Goal: Ask a question

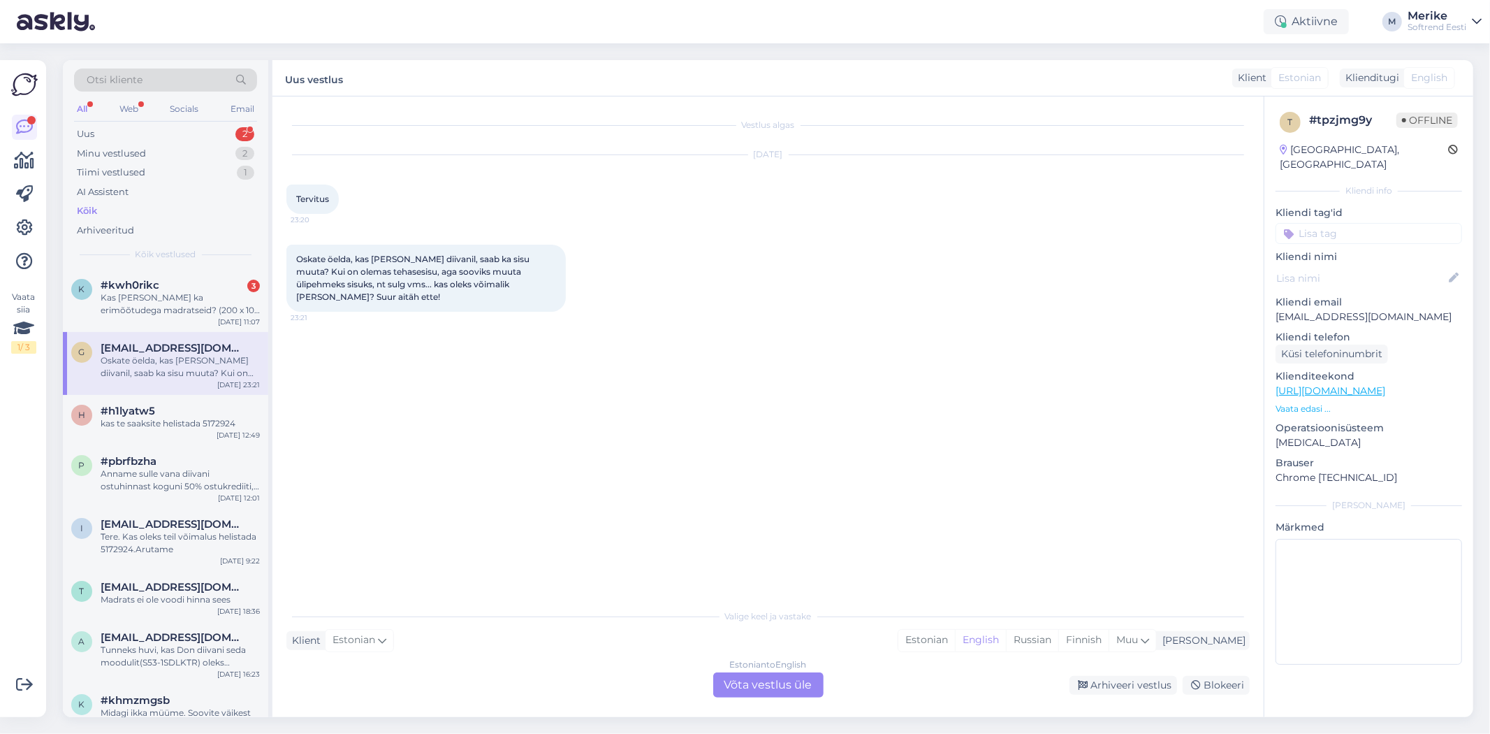
click at [756, 672] on div "Estonian to English Võta vestlus üle" at bounding box center [768, 684] width 110 height 25
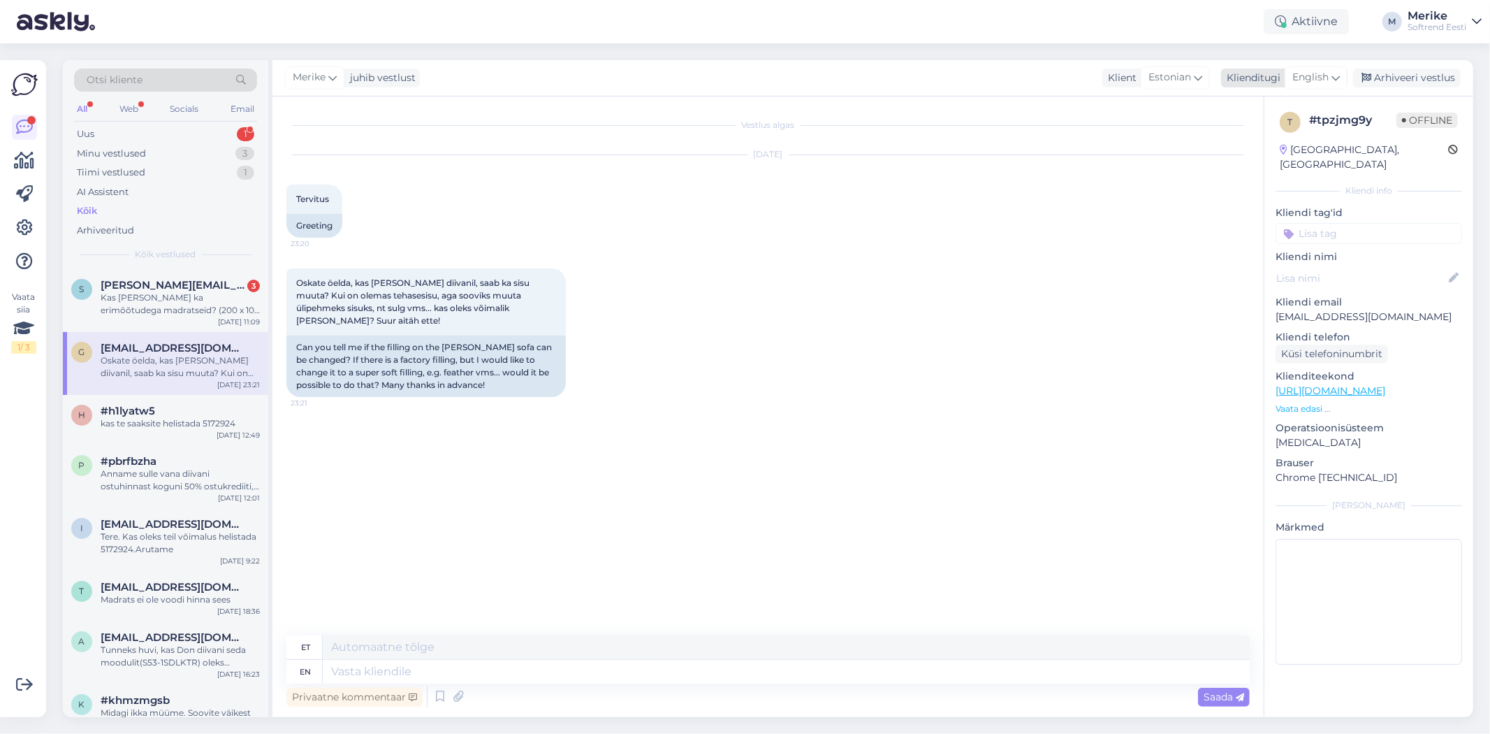
click at [1335, 68] on div "English" at bounding box center [1316, 77] width 63 height 22
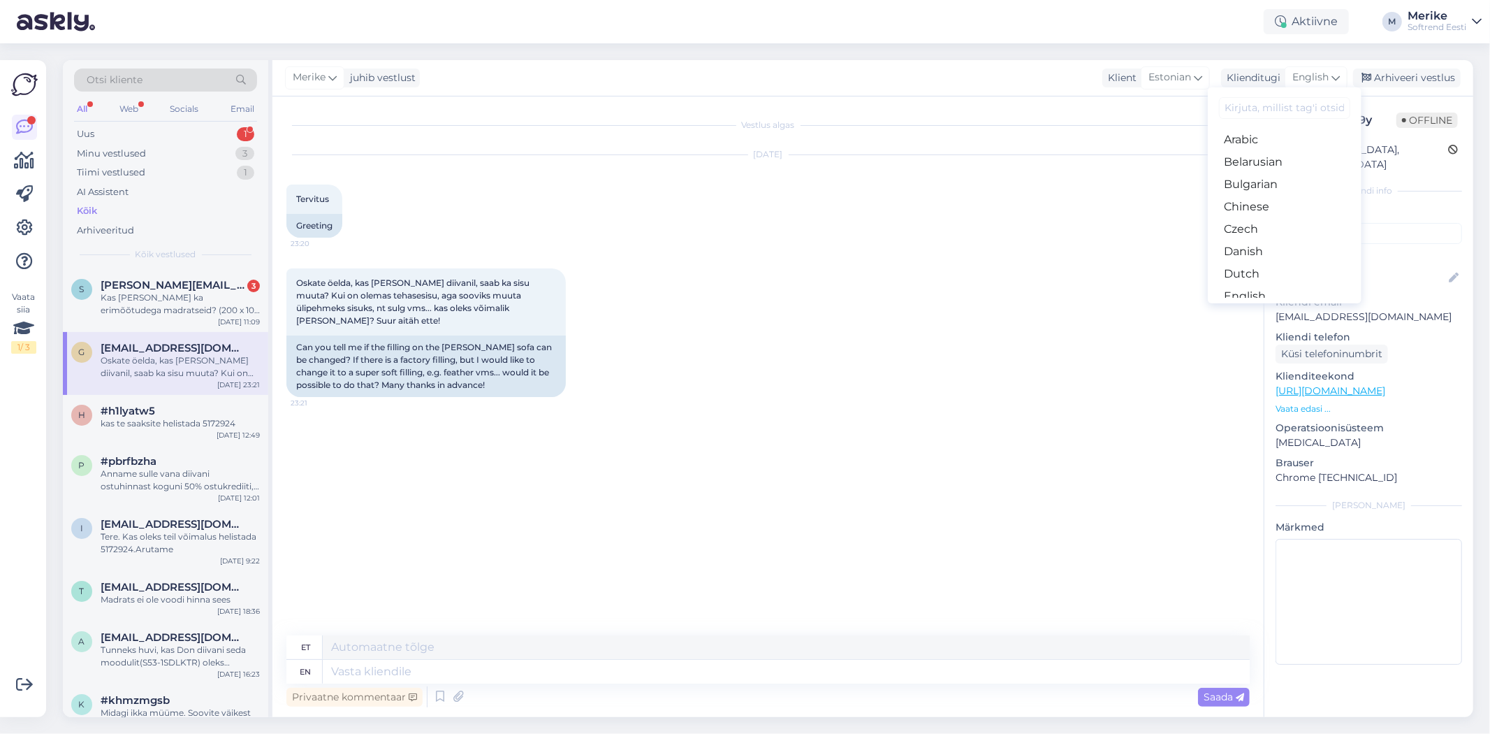
click at [1247, 307] on link "Estonian" at bounding box center [1285, 318] width 154 height 22
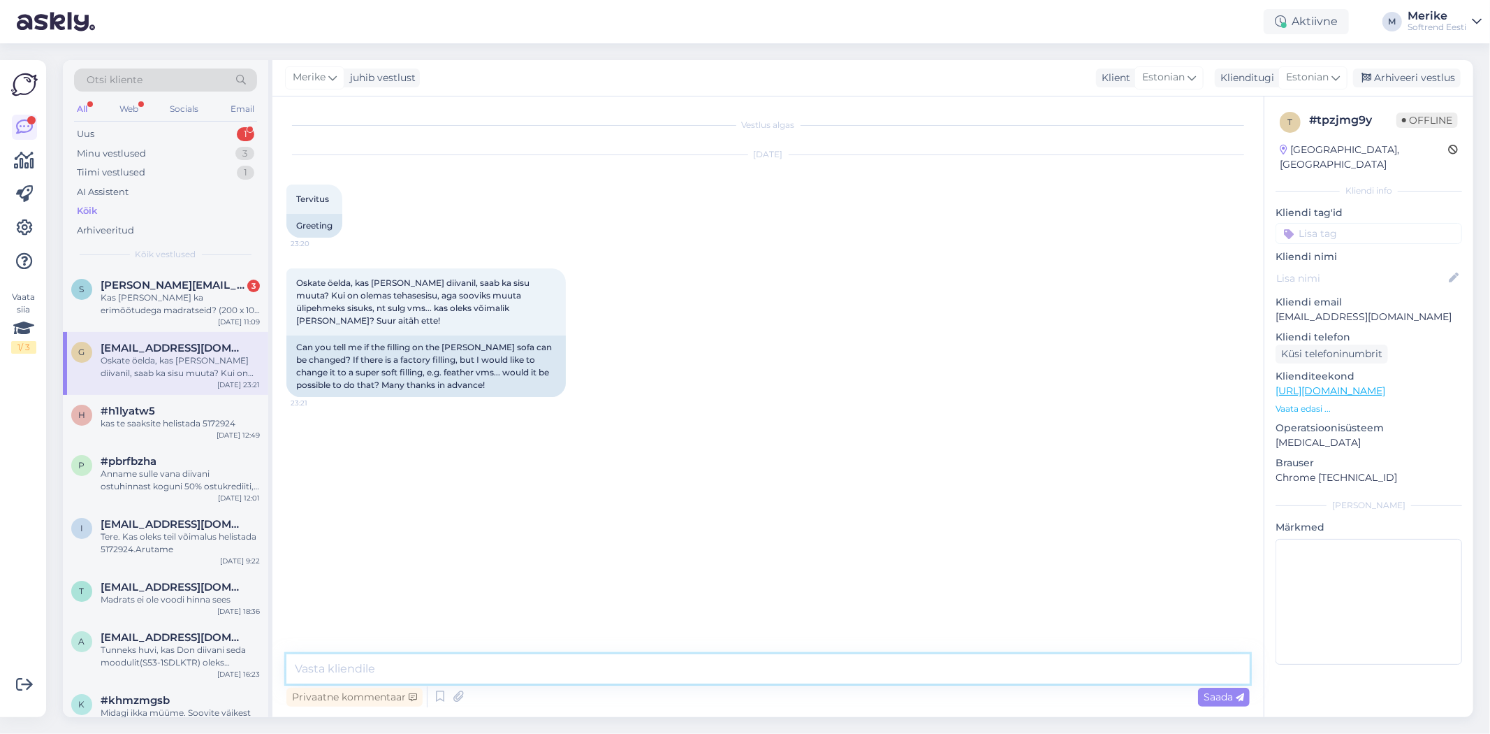
click at [312, 660] on textarea at bounding box center [768, 668] width 964 height 29
type textarea "Tere!"
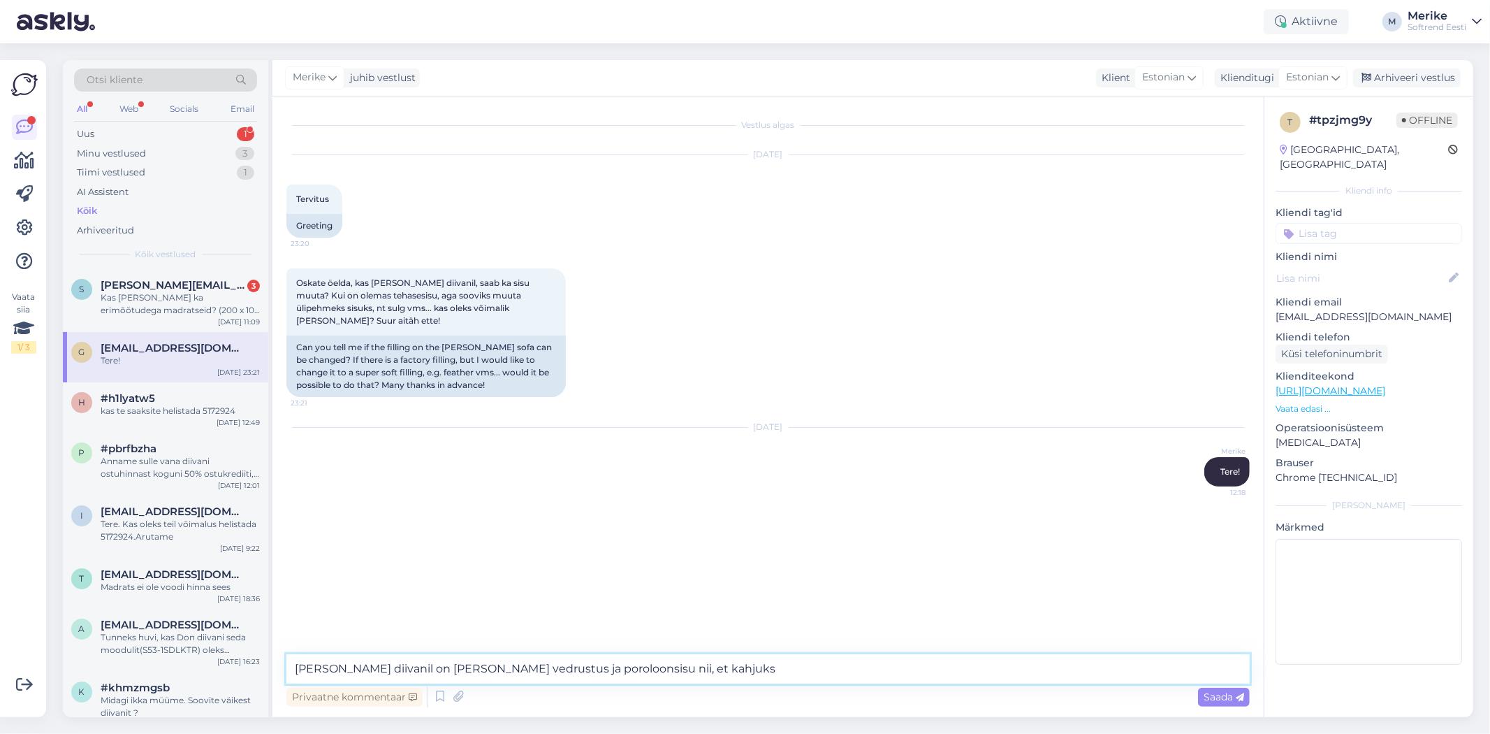
click at [637, 665] on textarea "[PERSON_NAME] diivanil on [PERSON_NAME] vedrustus ja poroloonsisu nii, et kahju…" at bounding box center [768, 668] width 964 height 29
click at [771, 664] on textarea "[PERSON_NAME] diivanil on [PERSON_NAME] vedrustus ja poroloon sisu nii, et kahj…" at bounding box center [768, 668] width 964 height 29
type textarea "[PERSON_NAME] diivanil on [PERSON_NAME] vedrustus ja poroloon sisu nii, et kahj…"
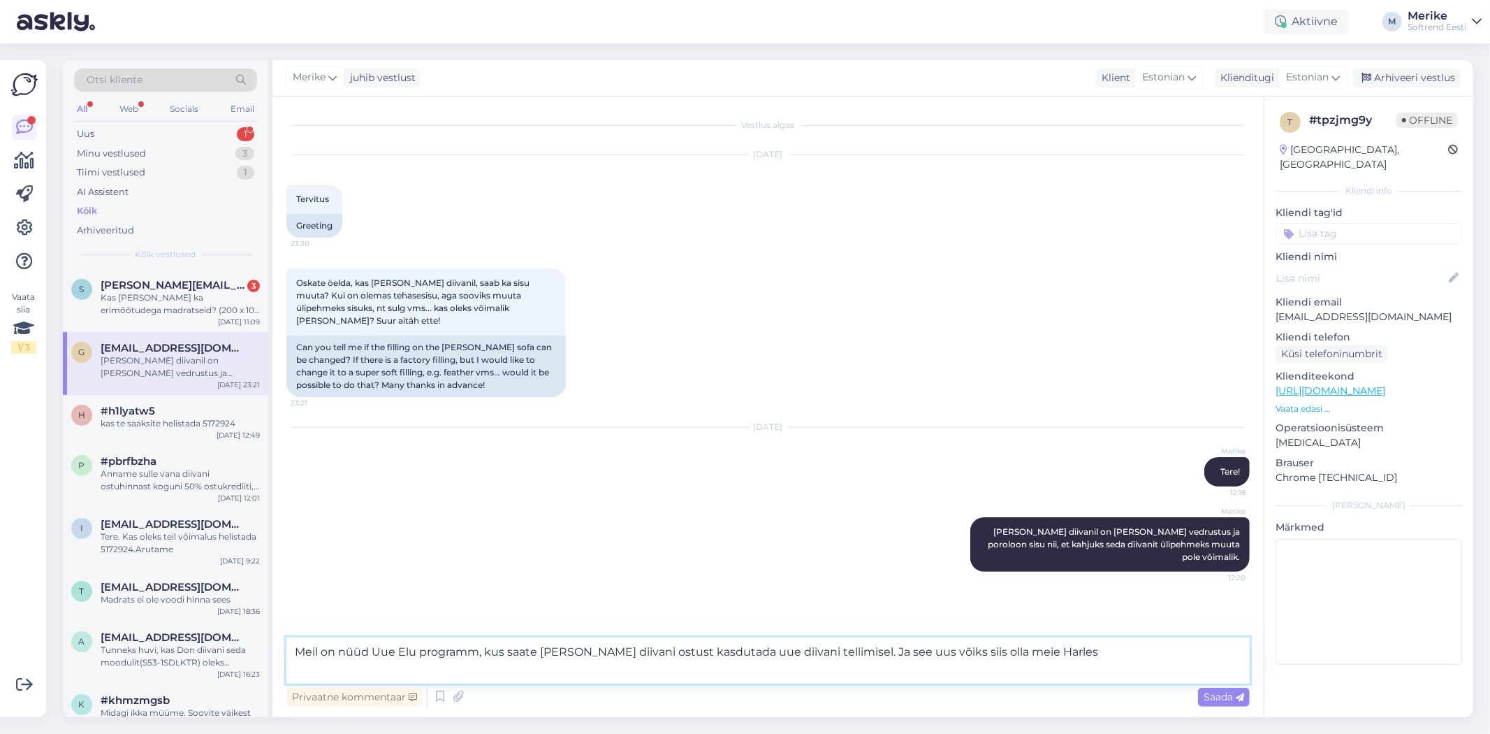
type textarea "Meil on nüüd Uue Elu programm, kus saate [PERSON_NAME] diivani ostust kasdutada…"
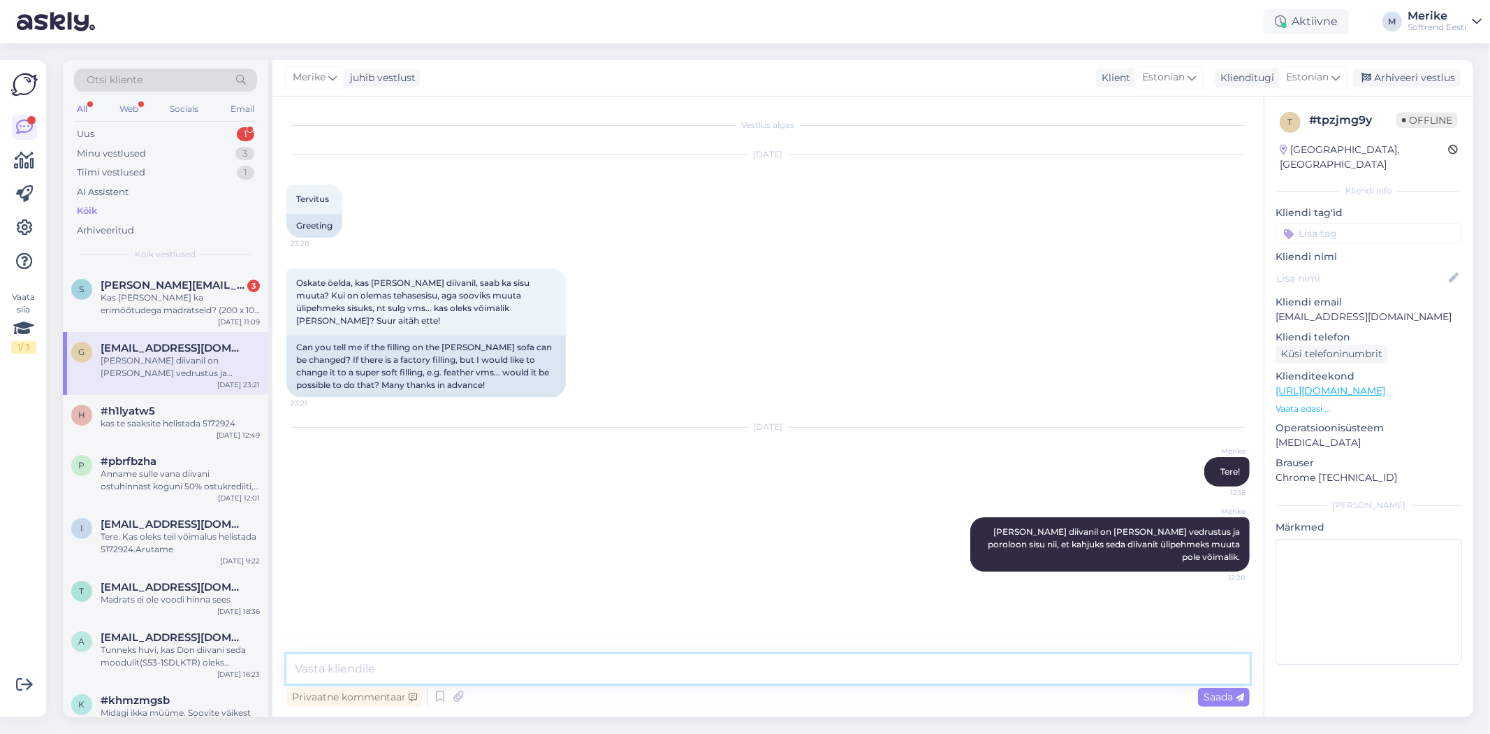
scroll to position [5, 0]
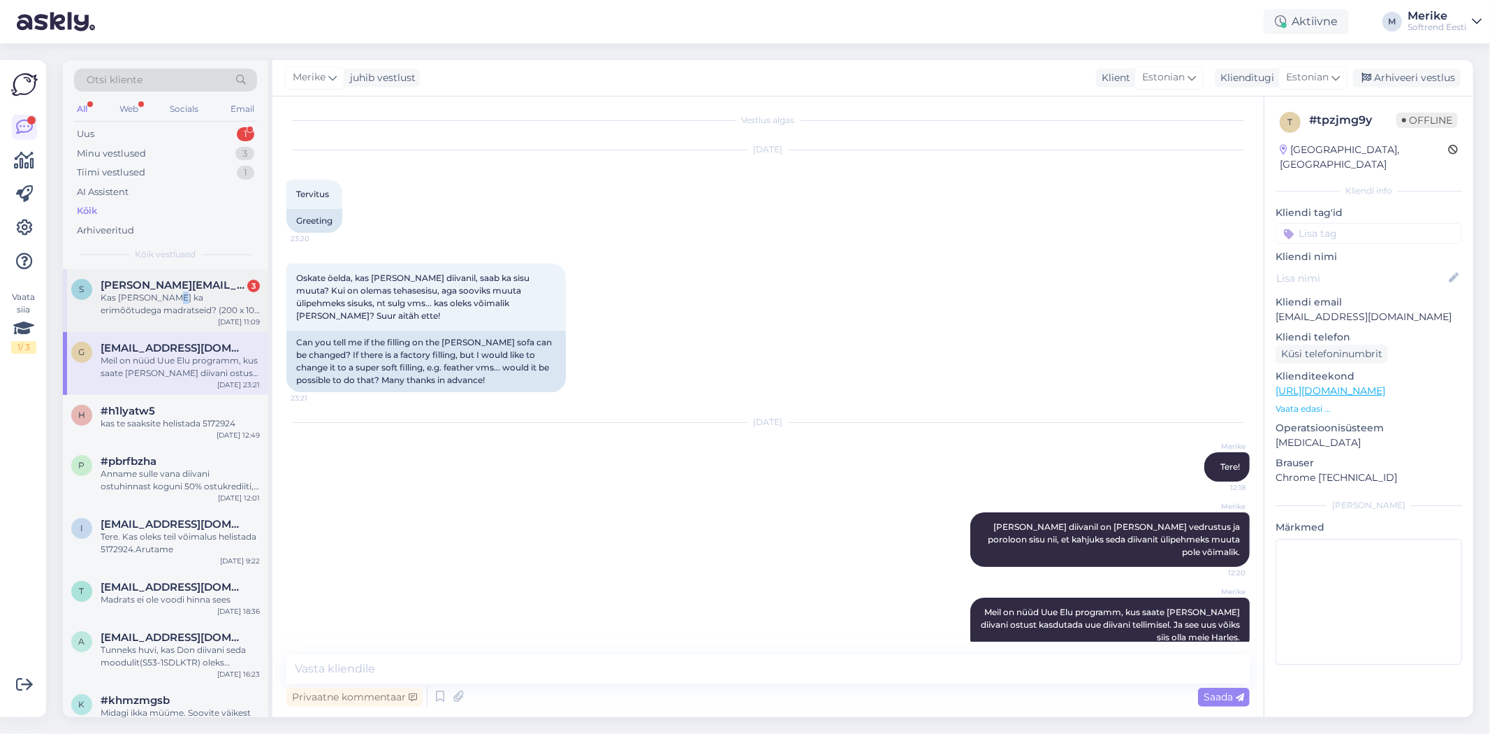
click at [164, 294] on div "Kas [PERSON_NAME] ka erimõõtudega madratseid? (200 x 105 cm" at bounding box center [180, 303] width 159 height 25
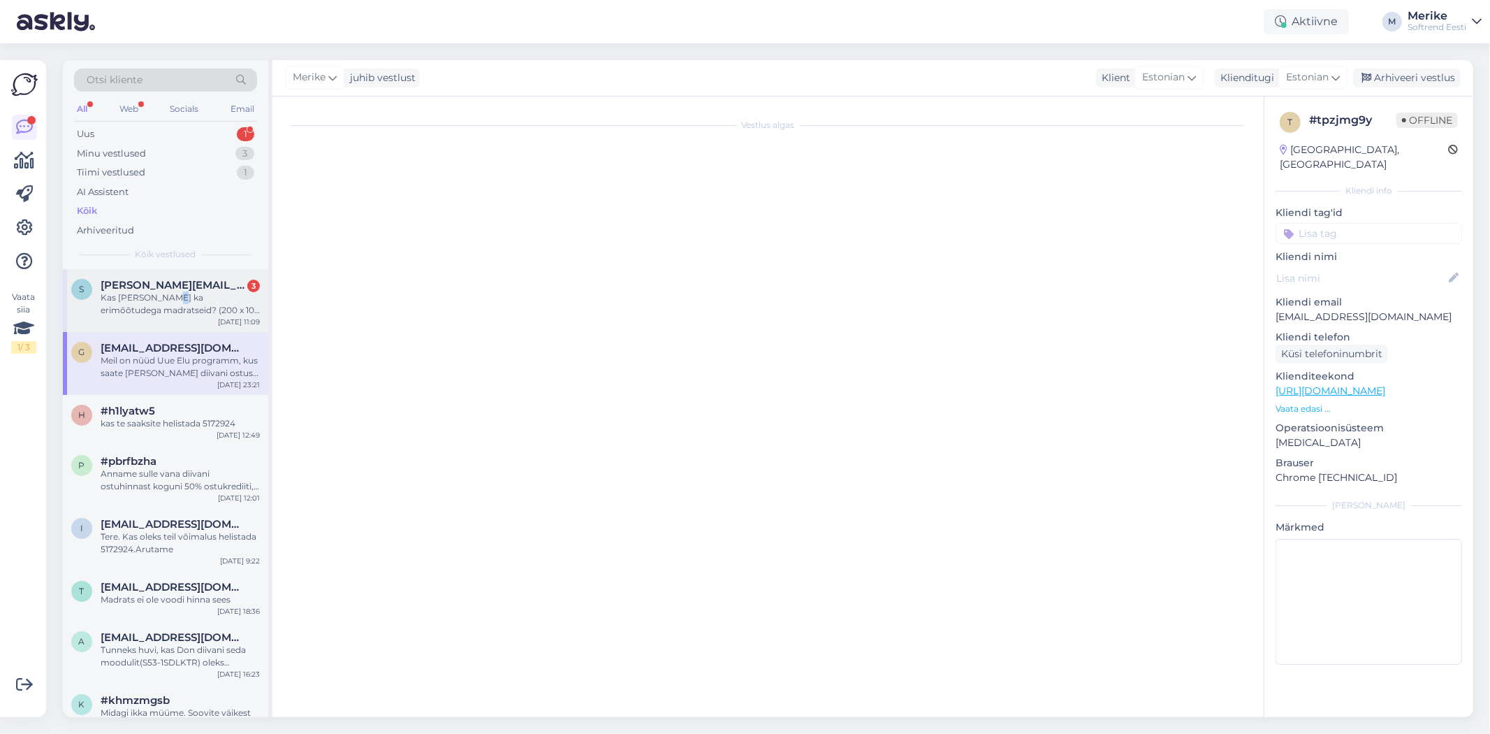
scroll to position [0, 0]
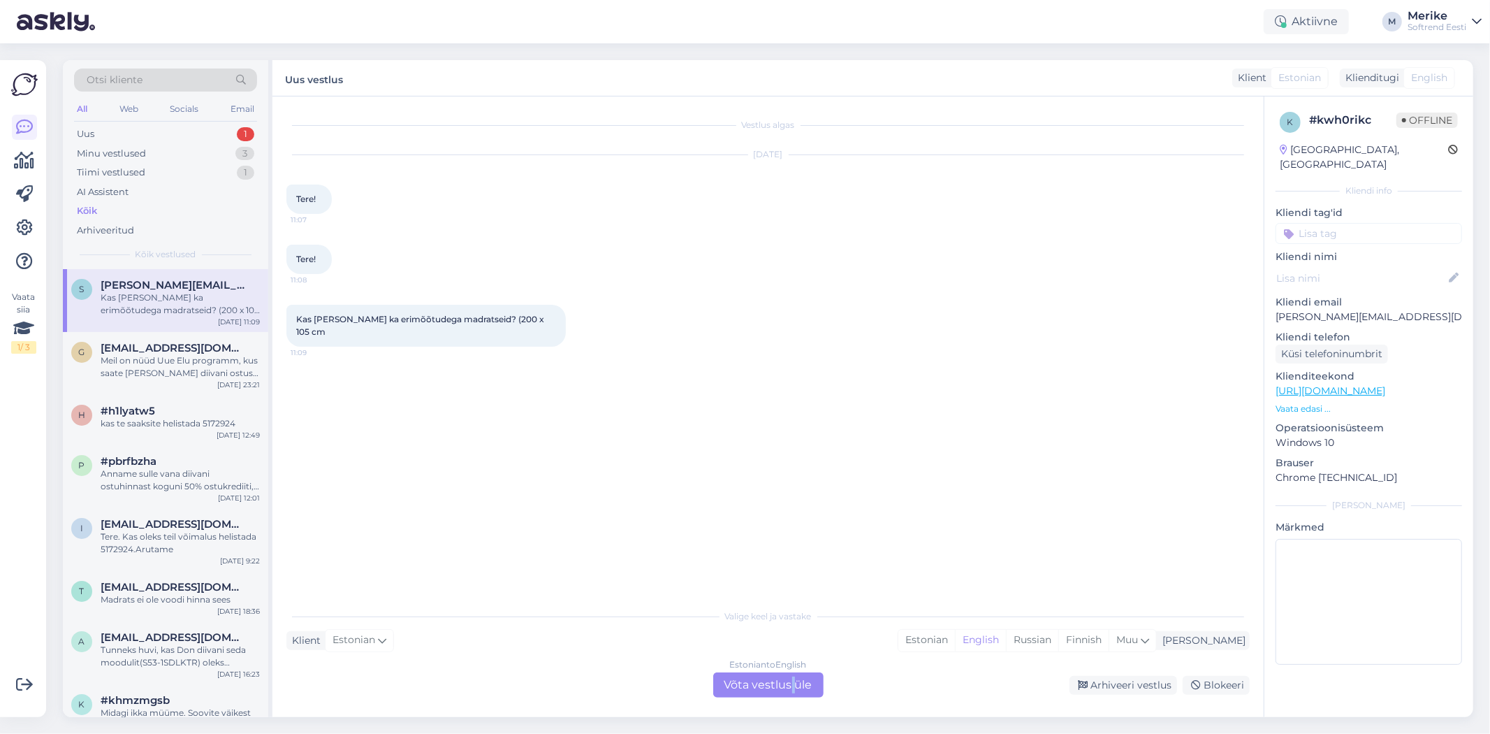
click at [799, 674] on div "Estonian to English Võta vestlus üle" at bounding box center [768, 684] width 110 height 25
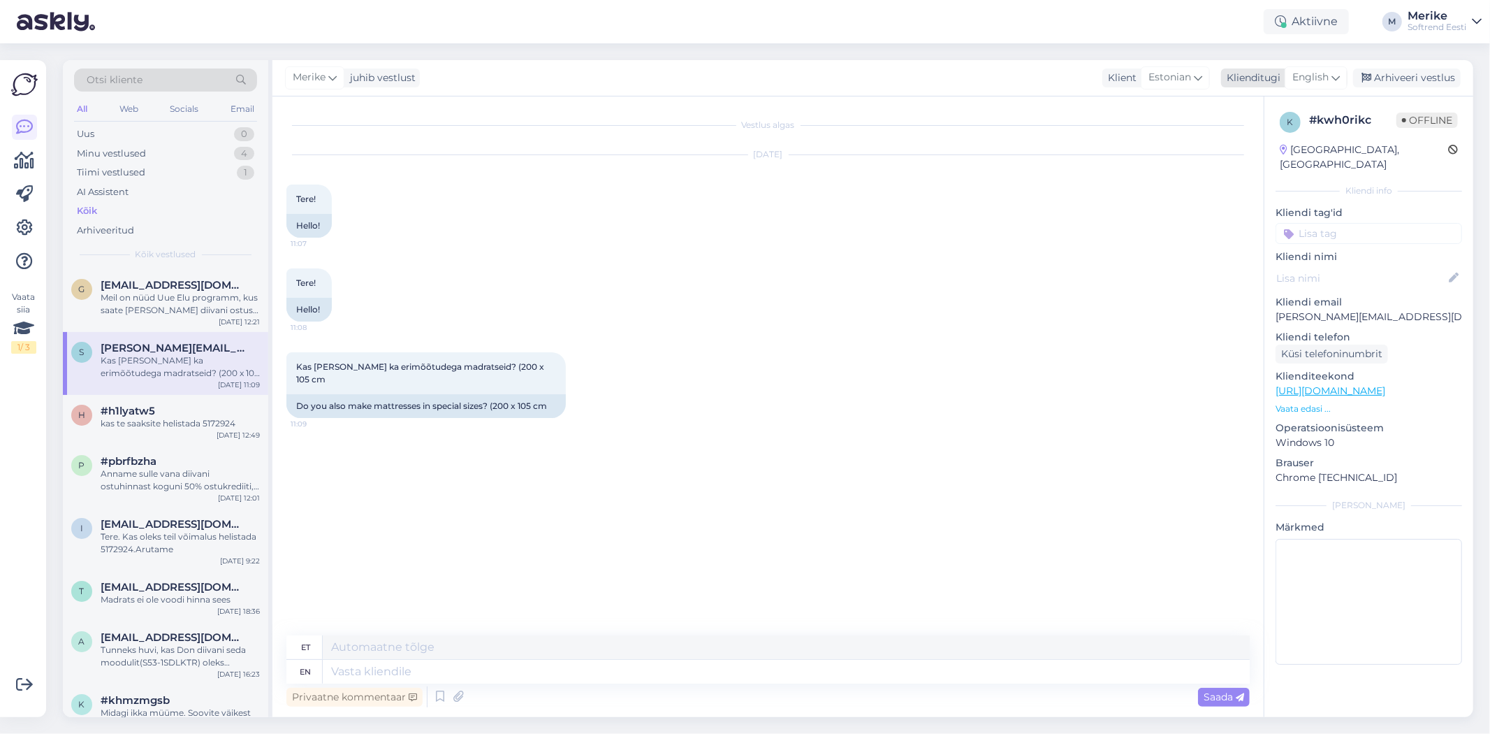
click at [1335, 73] on icon at bounding box center [1336, 77] width 8 height 15
click at [1323, 307] on link "Estonian" at bounding box center [1285, 318] width 154 height 22
click at [313, 674] on textarea at bounding box center [768, 668] width 964 height 29
type textarea "Tere!"
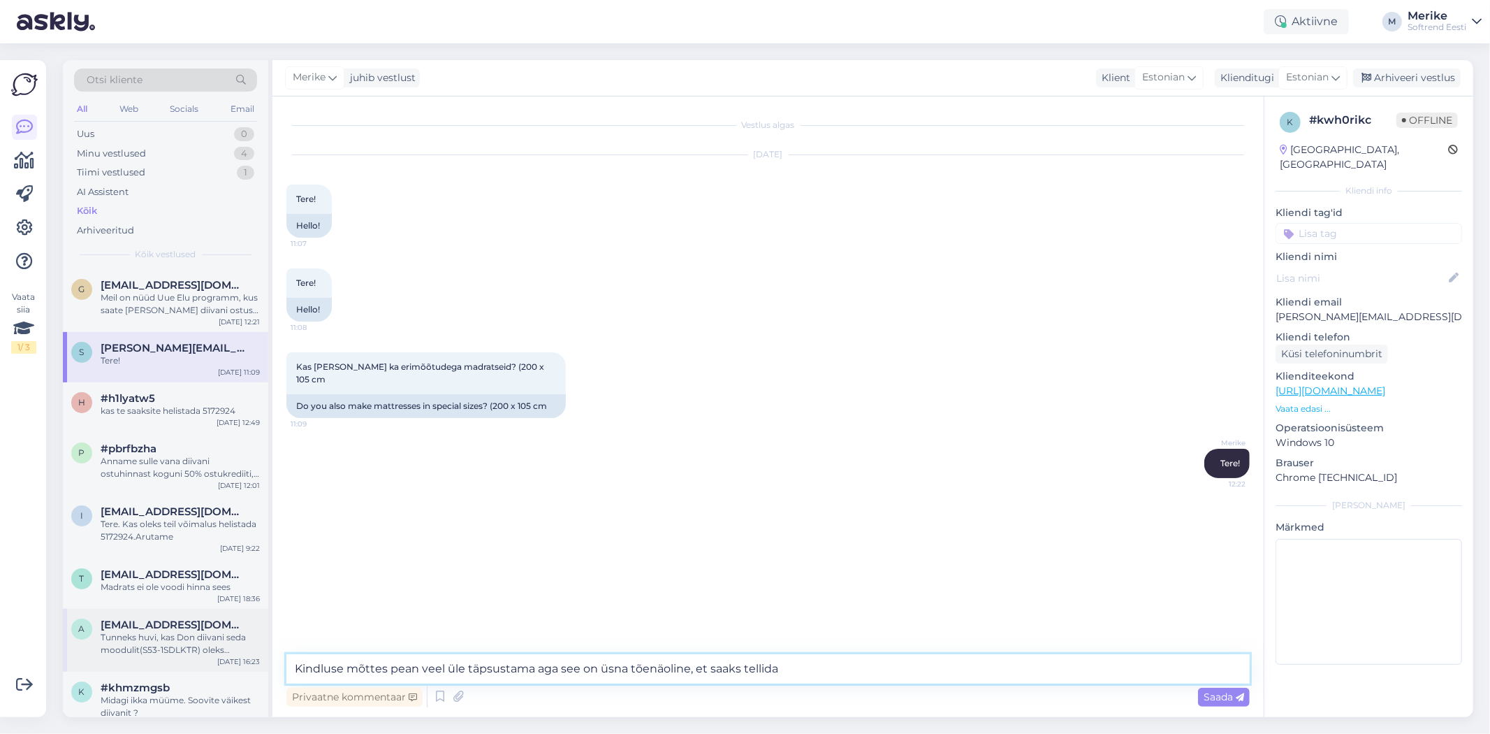
type textarea "Kindluse mõttes pean veel üle täpsustama aga see on üsna tõenäoline, et saaks t…"
